Goal: Check status: Check status

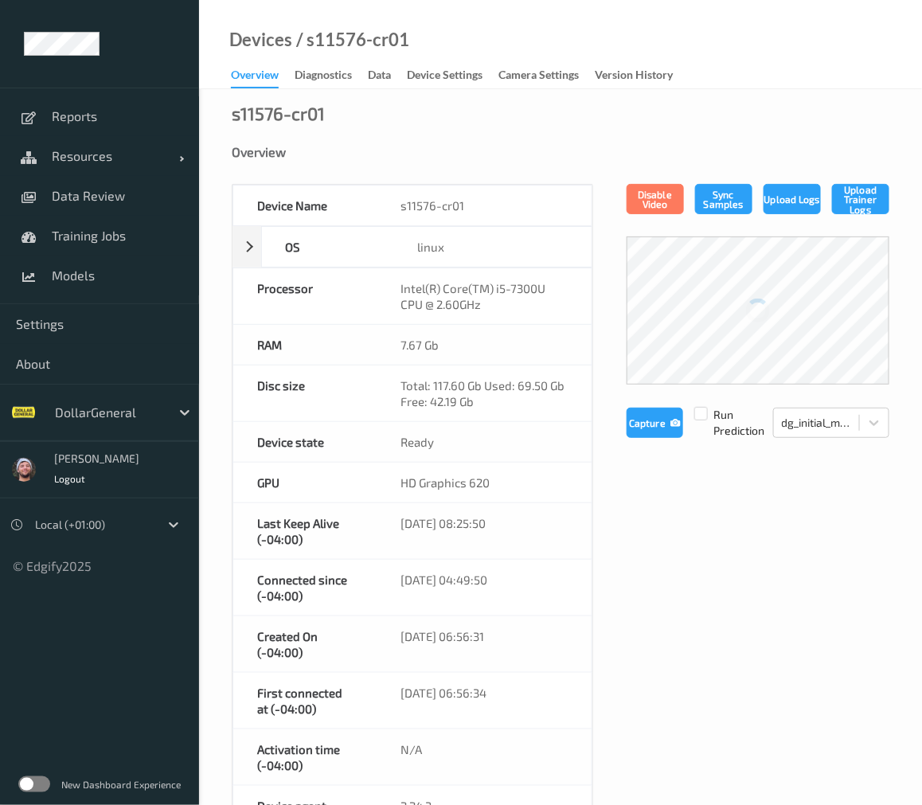
click at [27, 781] on label at bounding box center [34, 784] width 32 height 16
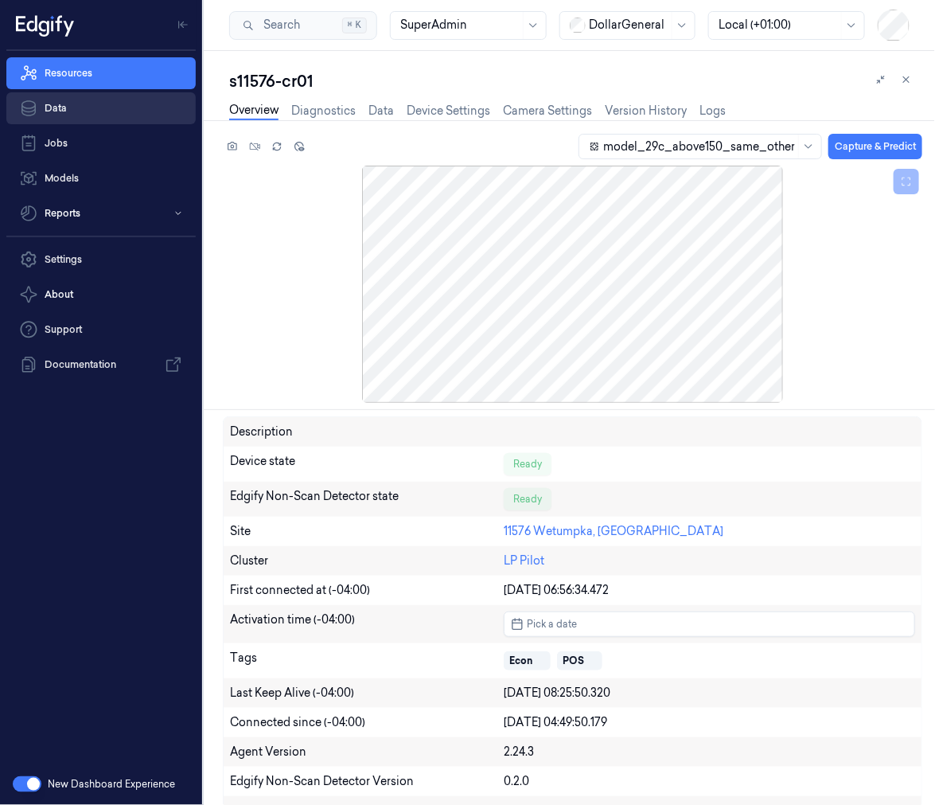
click at [84, 92] on link "Data" at bounding box center [100, 108] width 189 height 32
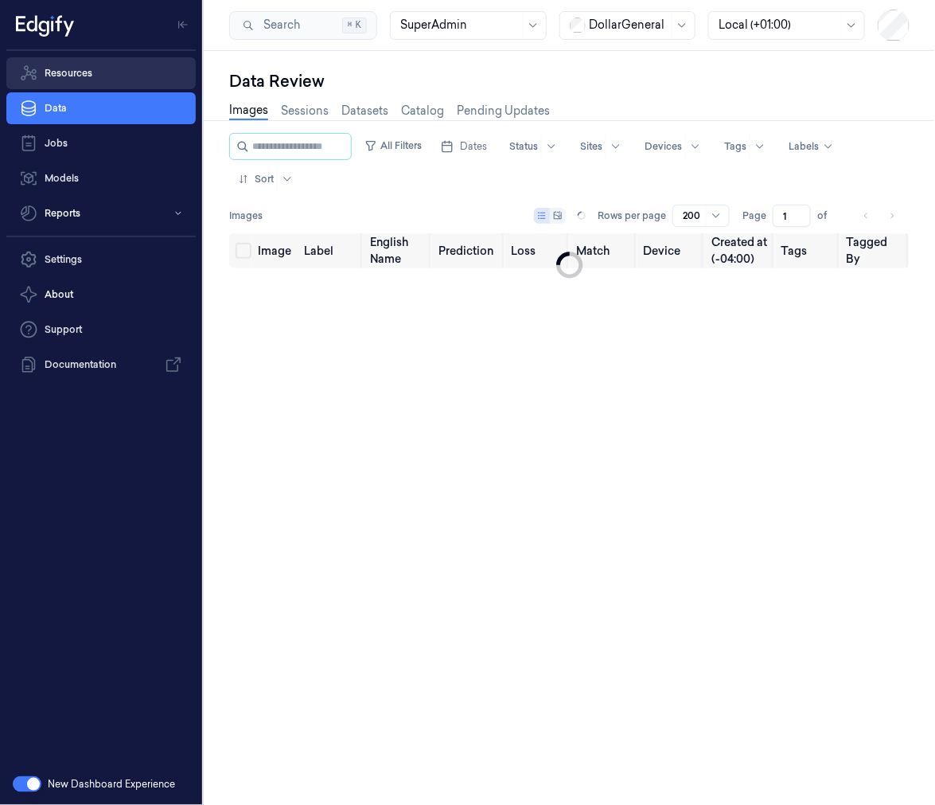
click at [137, 84] on link "Resources" at bounding box center [100, 73] width 189 height 32
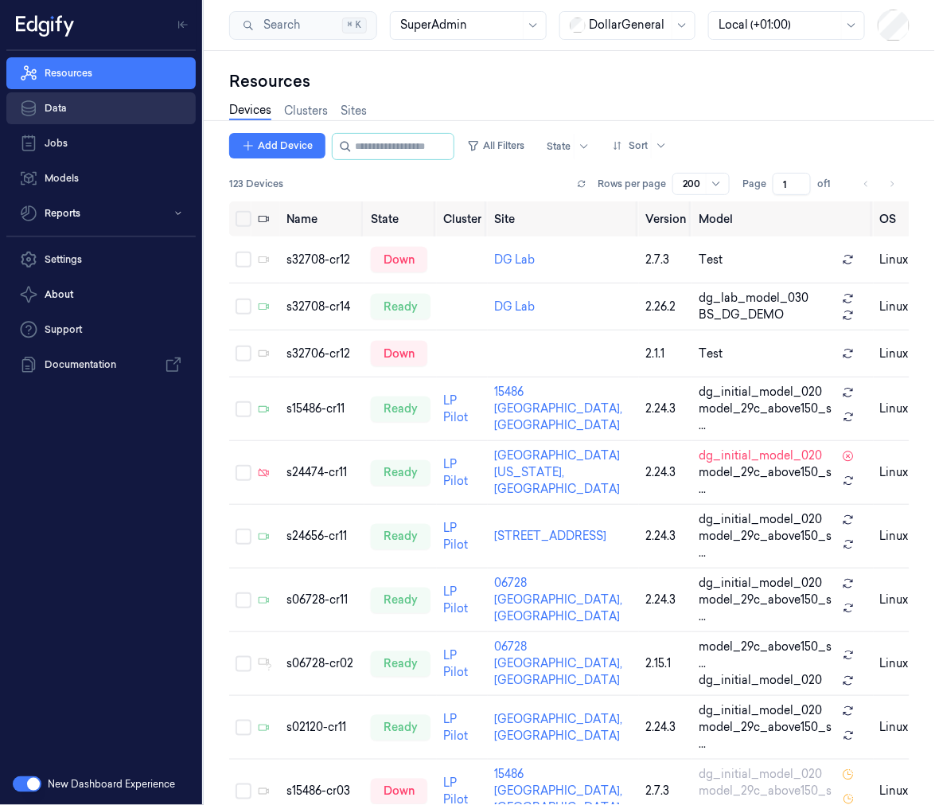
click at [102, 120] on link "Data" at bounding box center [100, 108] width 189 height 32
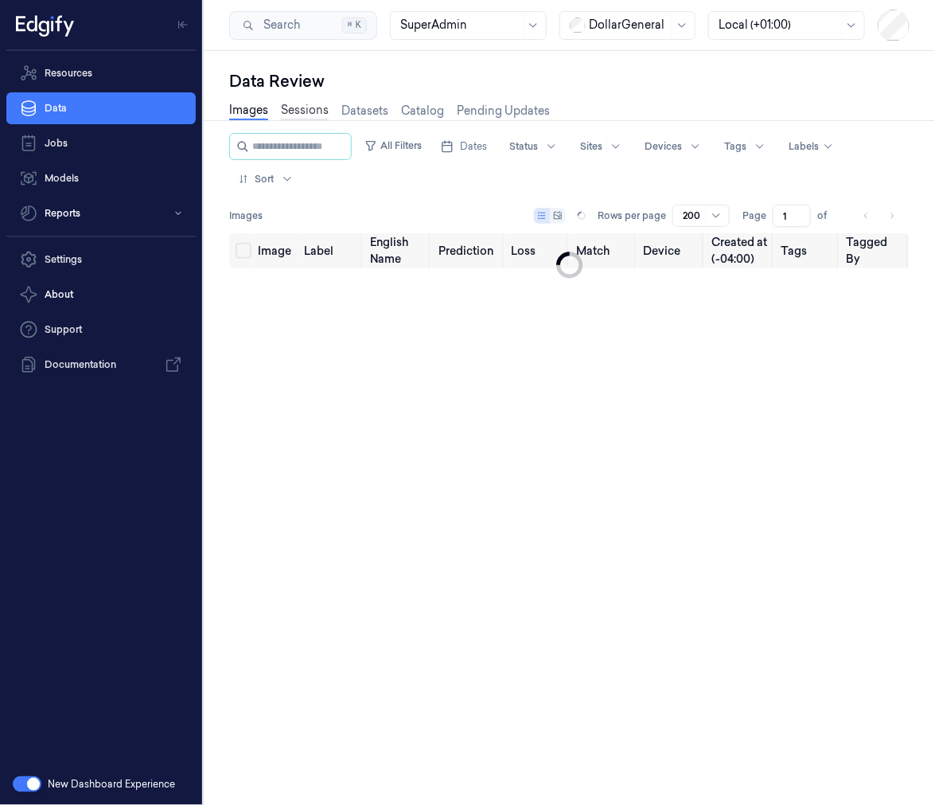
click at [306, 119] on link "Sessions" at bounding box center [305, 111] width 48 height 18
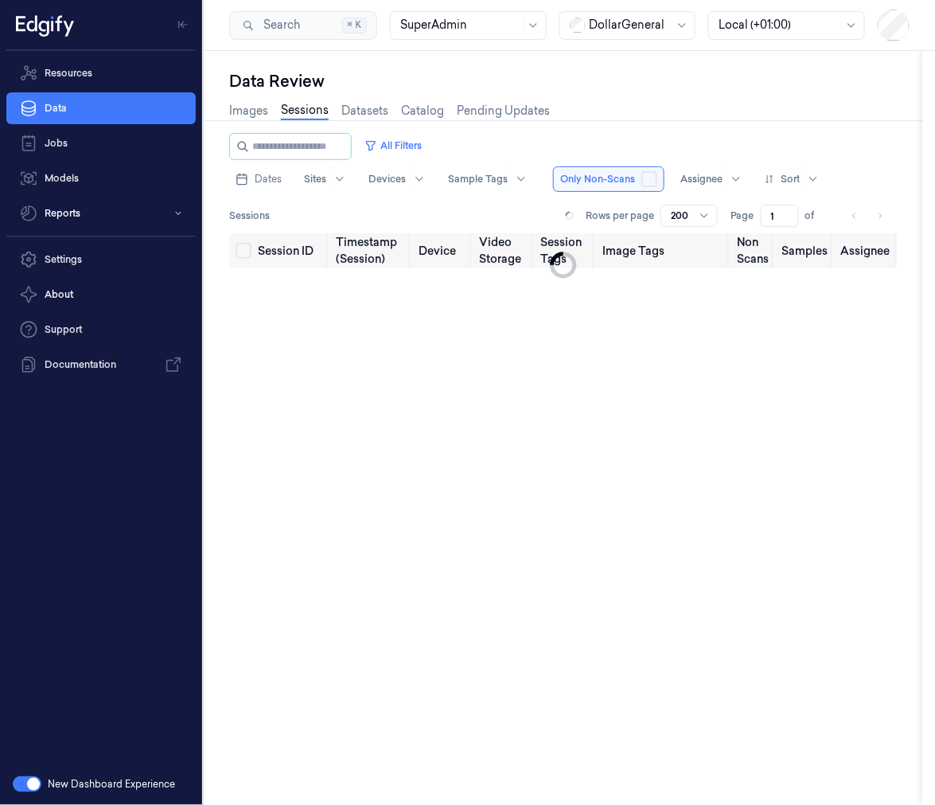
click at [309, 110] on link "Sessions" at bounding box center [305, 111] width 48 height 18
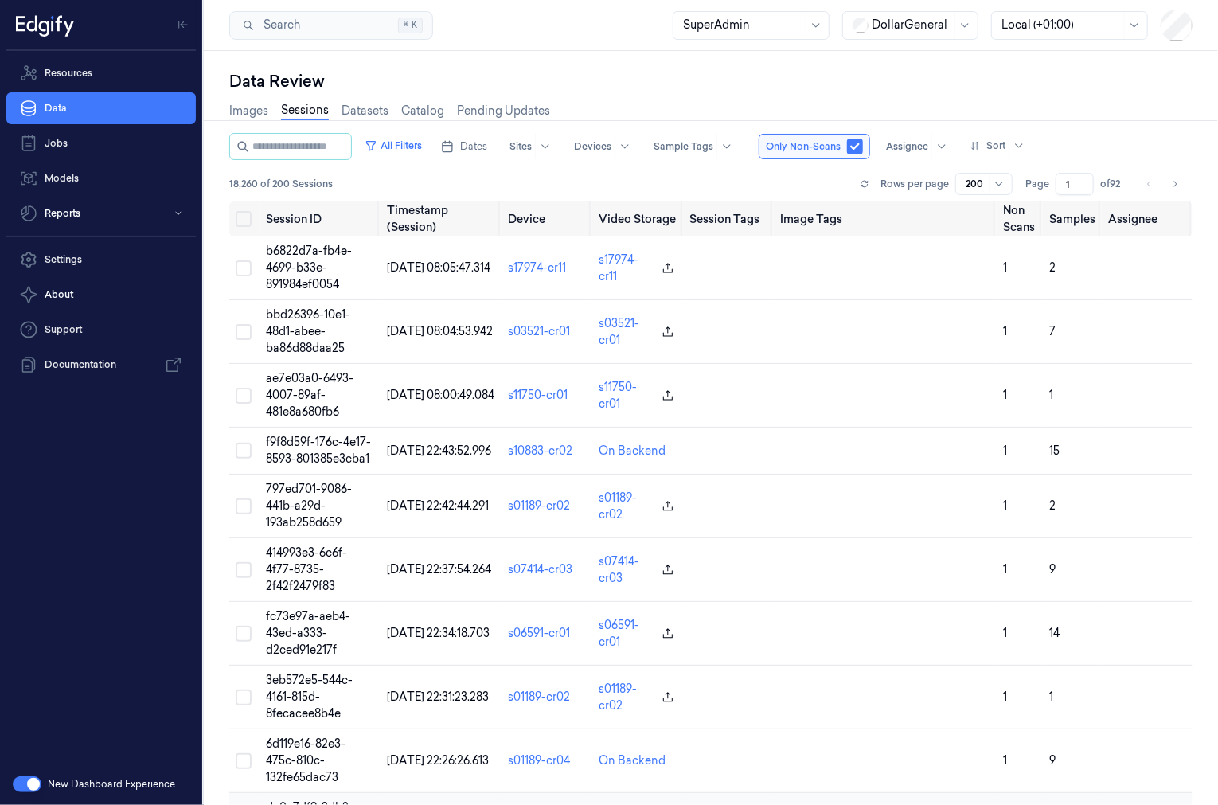
click at [33, 779] on button "button" at bounding box center [27, 784] width 29 height 16
